Goal: Find specific page/section: Find specific page/section

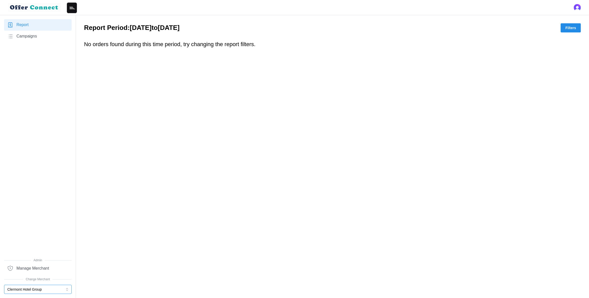
click at [59, 289] on button "Clermont Hotel Group" at bounding box center [38, 289] width 68 height 9
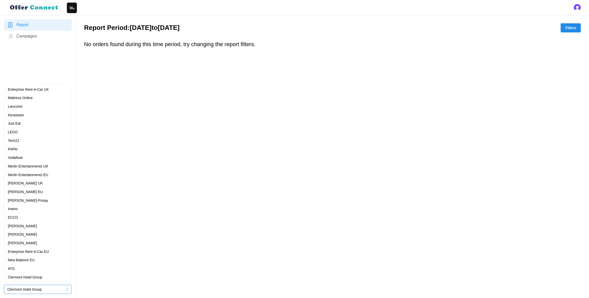
click at [35, 89] on p "Enterprise Rent-A-Car UK" at bounding box center [28, 90] width 41 height 6
